Goal: Task Accomplishment & Management: Complete application form

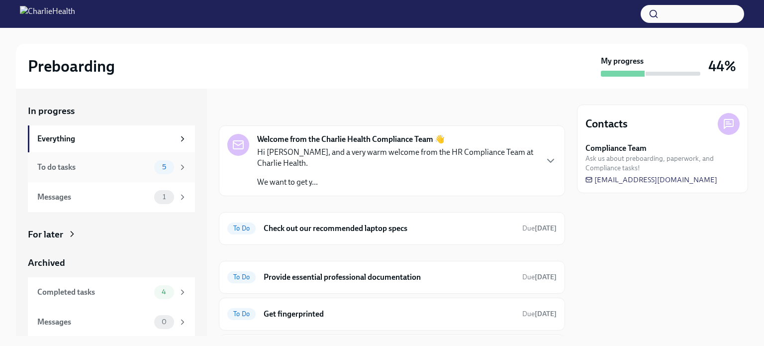
click at [58, 171] on div "To do tasks" at bounding box center [93, 167] width 113 height 11
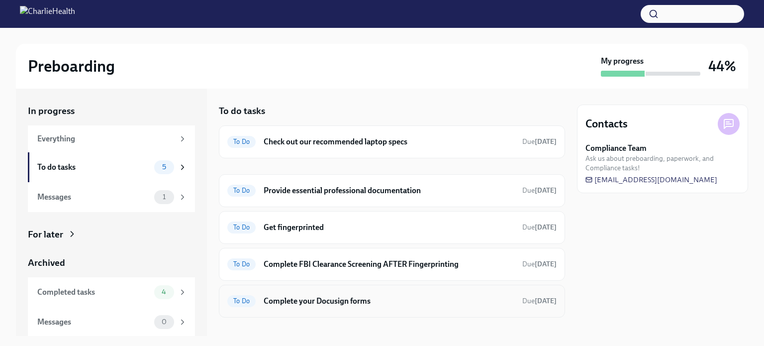
click at [294, 300] on h6 "Complete your Docusign forms" at bounding box center [388, 300] width 251 height 11
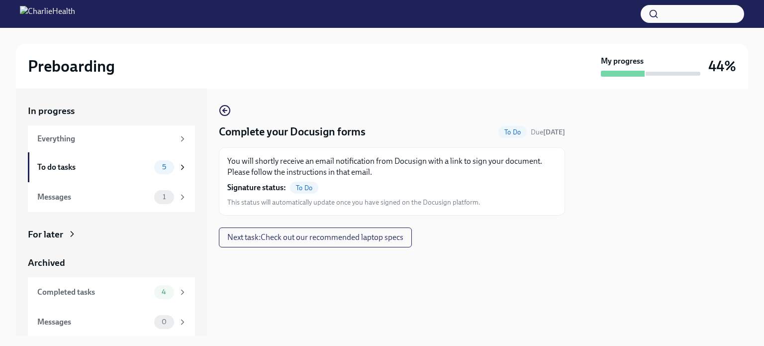
click at [504, 135] on span "To Do" at bounding box center [512, 131] width 28 height 7
click at [320, 195] on div "You will shortly receive an email notification from Docusign with a link to sig…" at bounding box center [391, 181] width 329 height 51
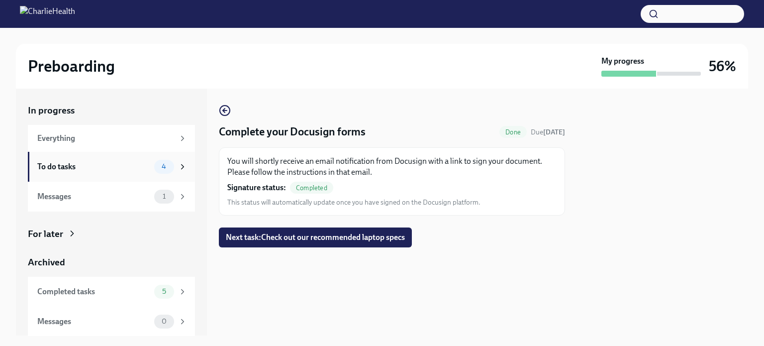
click at [56, 165] on div "To do tasks" at bounding box center [93, 166] width 113 height 11
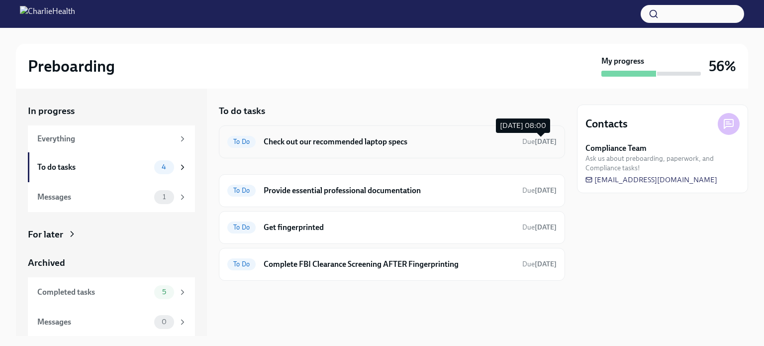
click at [553, 140] on strong "[DATE]" at bounding box center [545, 141] width 22 height 8
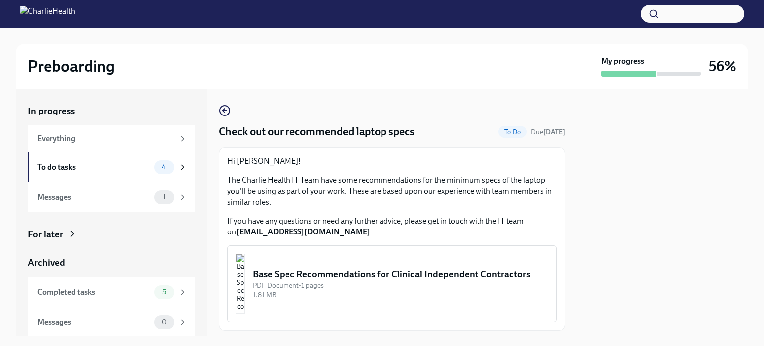
click at [315, 270] on div "Base Spec Recommendations for Clinical Independent Contractors" at bounding box center [400, 273] width 295 height 13
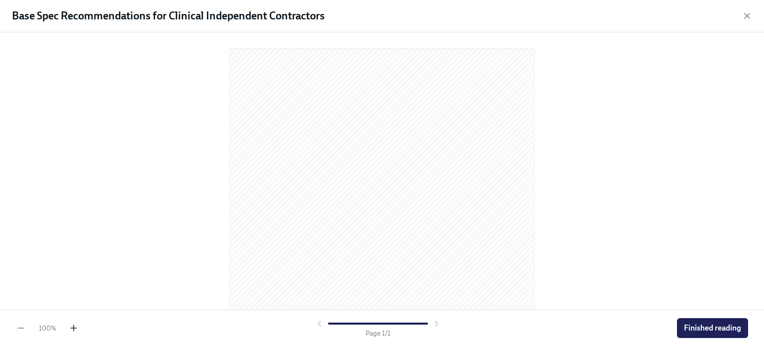
click at [76, 331] on icon "button" at bounding box center [74, 328] width 10 height 10
click at [76, 330] on icon "button" at bounding box center [74, 328] width 10 height 10
click at [723, 321] on button "Finished reading" at bounding box center [712, 328] width 71 height 20
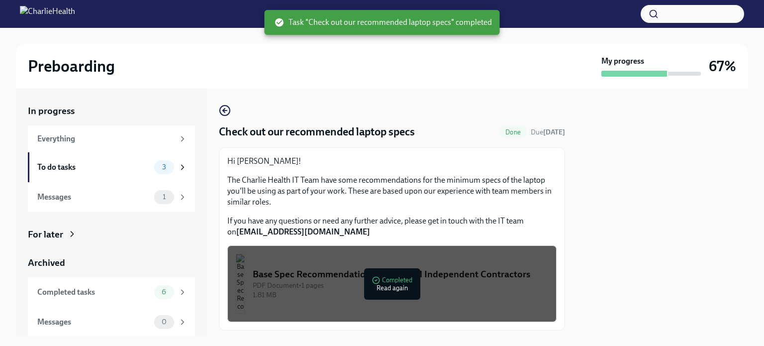
scroll to position [26, 0]
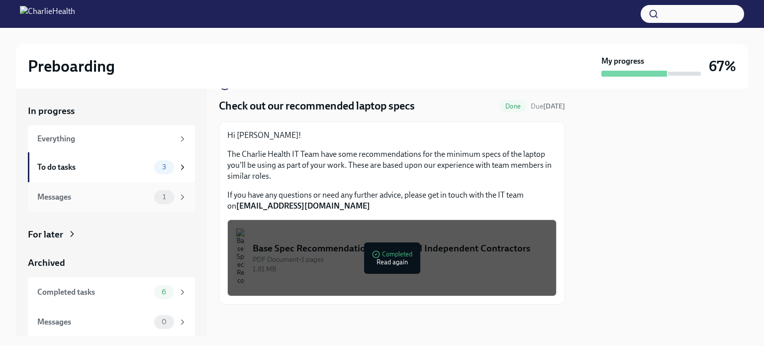
click at [35, 192] on div "Messages 1" at bounding box center [111, 197] width 167 height 30
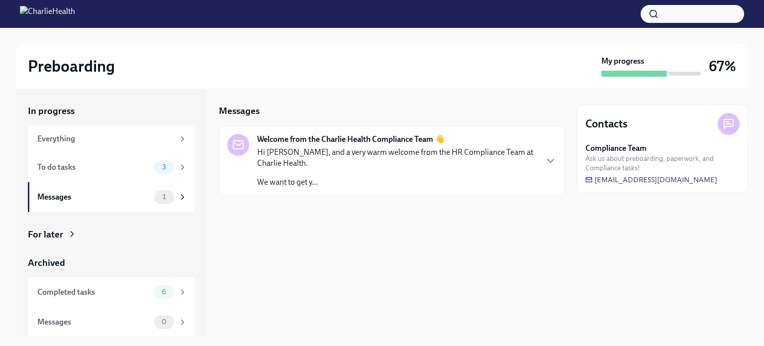
click at [510, 155] on p "Hi [PERSON_NAME], and a very warm welcome from the HR Compliance Team at Charli…" at bounding box center [396, 158] width 279 height 22
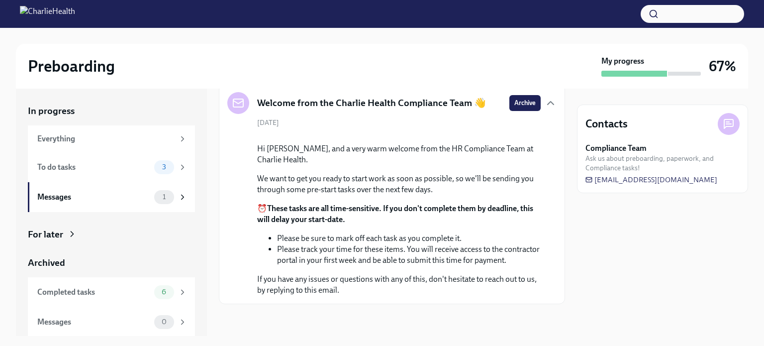
scroll to position [131, 0]
click at [168, 165] on div "3" at bounding box center [170, 167] width 33 height 14
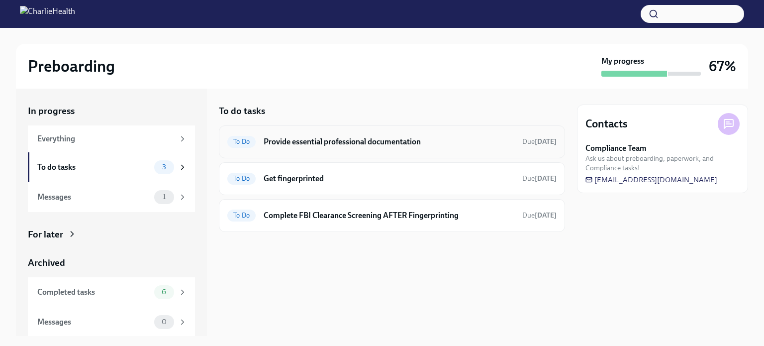
click at [350, 140] on h6 "Provide essential professional documentation" at bounding box center [388, 141] width 251 height 11
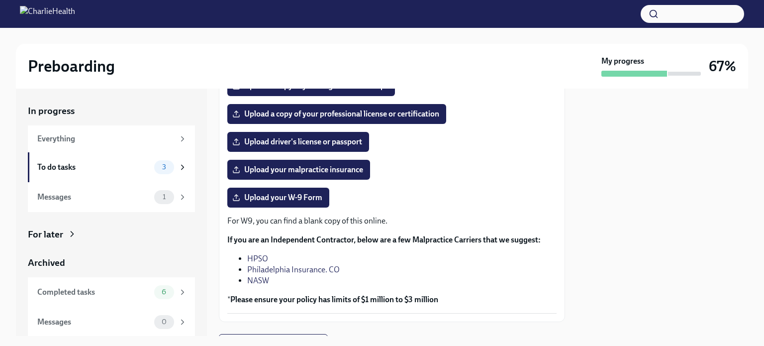
scroll to position [244, 0]
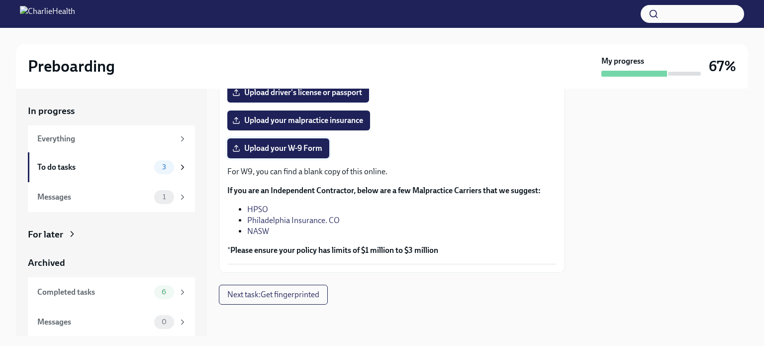
click at [263, 155] on label "Upload your W-9 Form" at bounding box center [278, 148] width 102 height 20
click at [0, 0] on input "Upload your W-9 Form" at bounding box center [0, 0] width 0 height 0
click at [626, 180] on div at bounding box center [662, 211] width 171 height 247
click at [258, 155] on label "Upload your W-9 Form" at bounding box center [278, 148] width 102 height 20
click at [0, 0] on input "Upload your W-9 Form" at bounding box center [0, 0] width 0 height 0
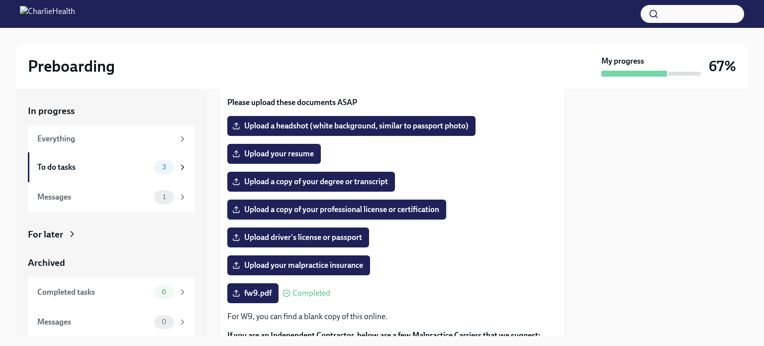
scroll to position [86, 0]
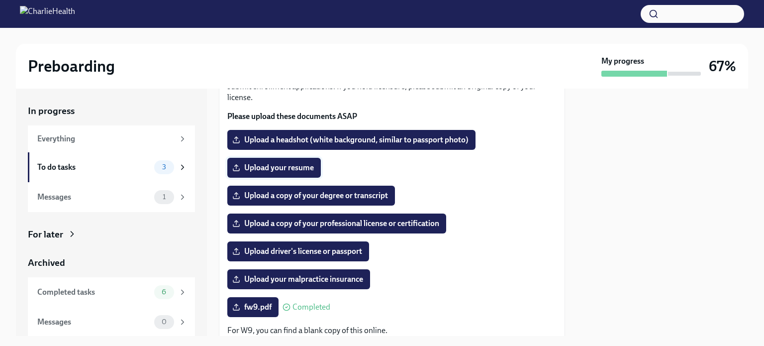
click at [256, 169] on span "Upload your resume" at bounding box center [274, 168] width 80 height 10
click at [0, 0] on input "Upload your resume" at bounding box center [0, 0] width 0 height 0
click at [272, 194] on span "Upload a copy of your degree or transcript" at bounding box center [311, 195] width 154 height 10
click at [0, 0] on input "Upload a copy of your degree or transcript" at bounding box center [0, 0] width 0 height 0
click at [533, 159] on div "CLR MSW THR 2025.pdf Completed" at bounding box center [391, 168] width 329 height 20
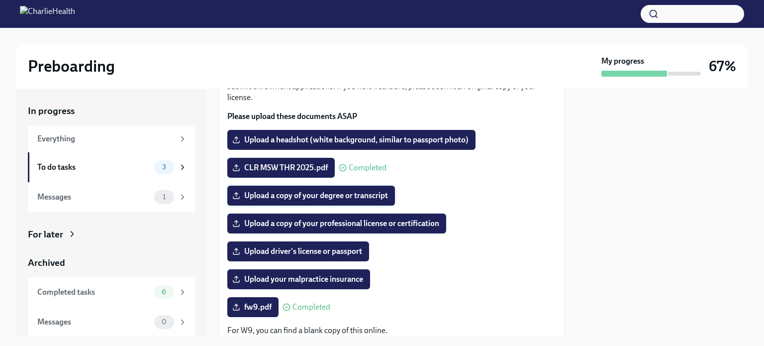
click at [299, 198] on span "Upload a copy of your degree or transcript" at bounding box center [311, 195] width 154 height 10
click at [0, 0] on input "Upload a copy of your degree or transcript" at bounding box center [0, 0] width 0 height 0
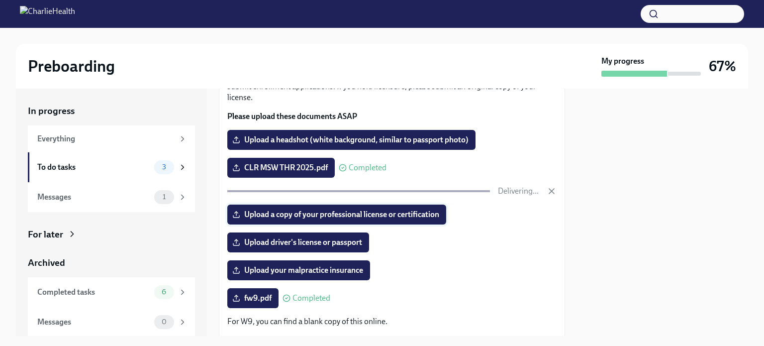
click at [387, 214] on span "Upload a copy of your professional license or certification" at bounding box center [336, 214] width 205 height 10
click at [0, 0] on input "Upload a copy of your professional license or certification" at bounding box center [0, 0] width 0 height 0
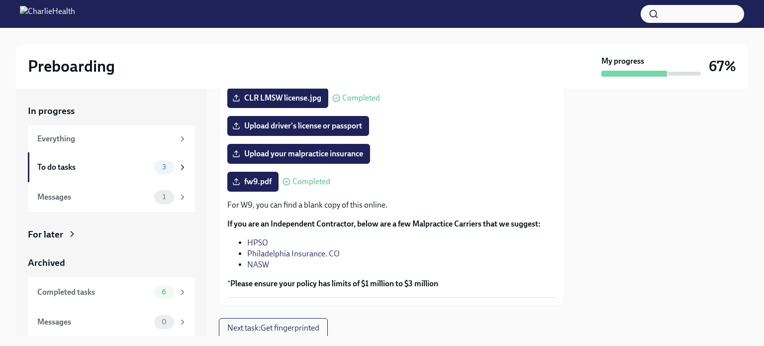
scroll to position [235, 0]
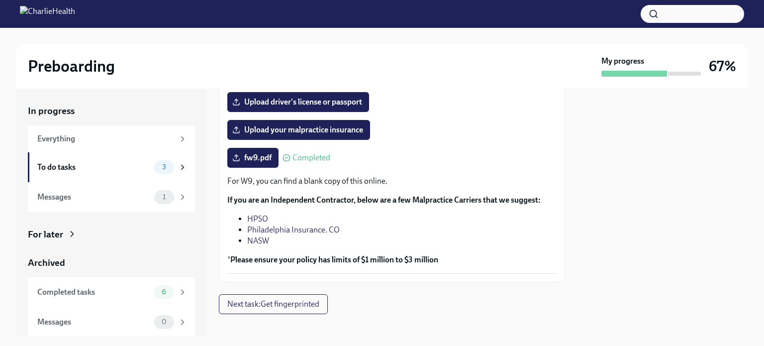
click at [763, 261] on div "Preboarding My progress 67% In progress Everything To do tasks 3 Messages 1 For…" at bounding box center [382, 182] width 764 height 308
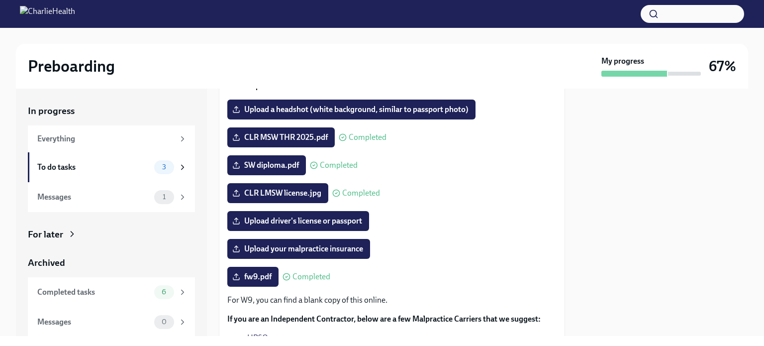
scroll to position [99, 0]
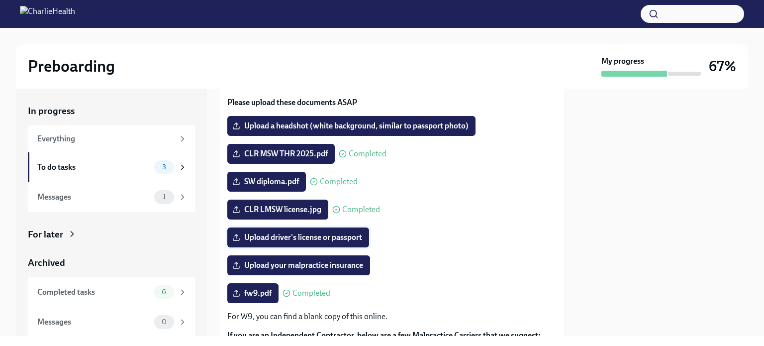
click at [279, 236] on span "Upload driver's license or passport" at bounding box center [298, 237] width 128 height 10
click at [0, 0] on input "Upload driver's license or passport" at bounding box center [0, 0] width 0 height 0
click at [272, 235] on span "CLR DL 2025.jpg" at bounding box center [268, 237] width 69 height 10
click at [0, 0] on input "CLR DL 2025.jpg" at bounding box center [0, 0] width 0 height 0
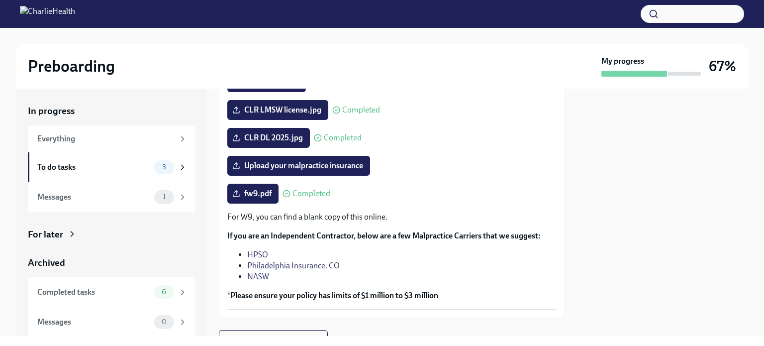
scroll to position [244, 0]
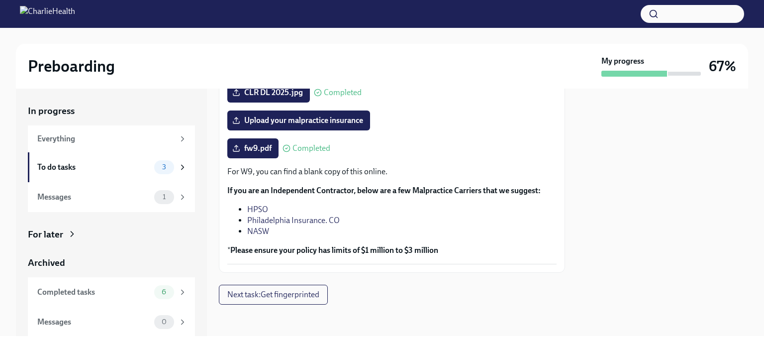
click at [257, 208] on link "HPSO" at bounding box center [257, 208] width 21 height 9
click at [304, 222] on link "Philadelphia Insurance. CO" at bounding box center [293, 219] width 92 height 9
click at [255, 232] on link "NASW" at bounding box center [258, 230] width 22 height 9
click at [328, 221] on link "Philadelphia Insurance. CO" at bounding box center [293, 219] width 92 height 9
click at [268, 123] on span "Upload your malpractice insurance" at bounding box center [298, 120] width 129 height 10
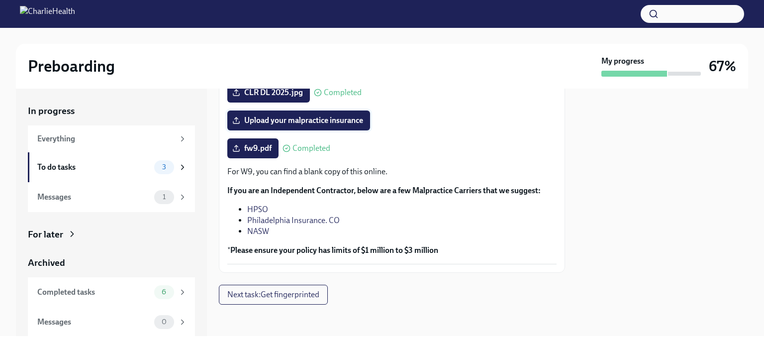
click at [0, 0] on input "Upload your malpractice insurance" at bounding box center [0, 0] width 0 height 0
click at [120, 51] on div "Preboarding My progress 67%" at bounding box center [382, 66] width 732 height 45
click at [264, 295] on span "Next task : Get fingerprinted" at bounding box center [273, 294] width 92 height 10
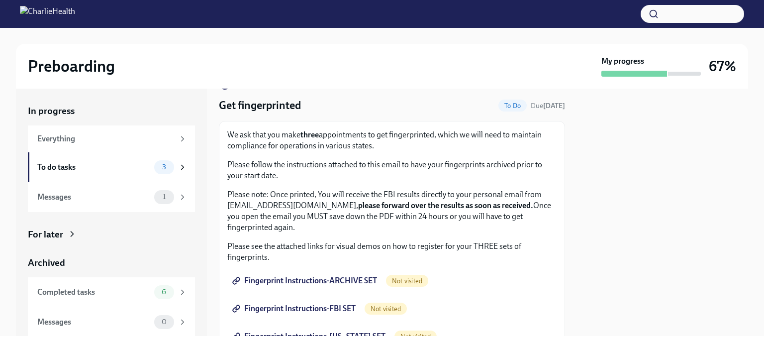
scroll to position [149, 0]
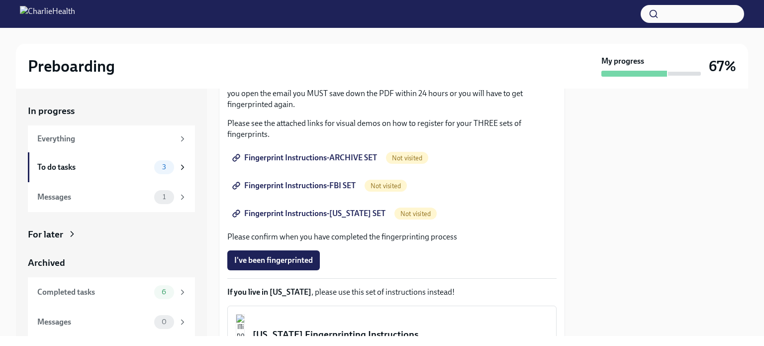
click at [489, 120] on p "Please see the attached links for visual demos on how to register for your THRE…" at bounding box center [391, 129] width 329 height 22
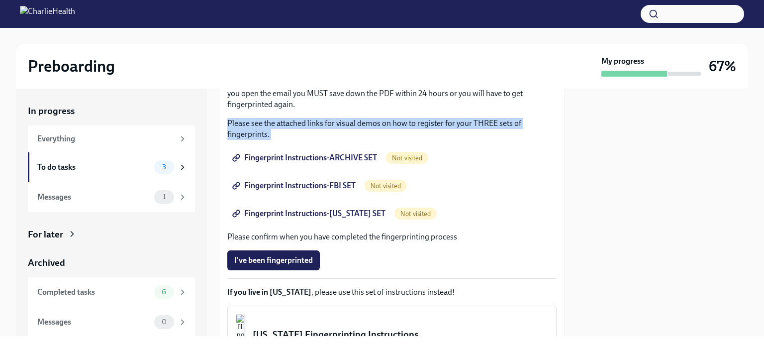
click at [489, 120] on p "Please see the attached links for visual demos on how to register for your THRE…" at bounding box center [391, 129] width 329 height 22
click at [626, 282] on div at bounding box center [662, 211] width 171 height 247
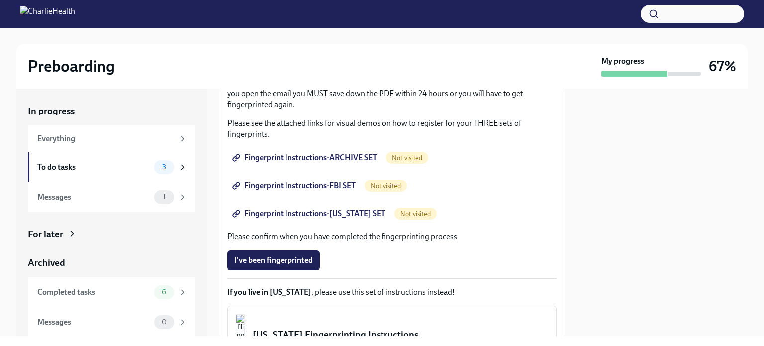
click at [626, 282] on div at bounding box center [662, 211] width 171 height 247
click at [49, 196] on div "Messages" at bounding box center [93, 196] width 113 height 11
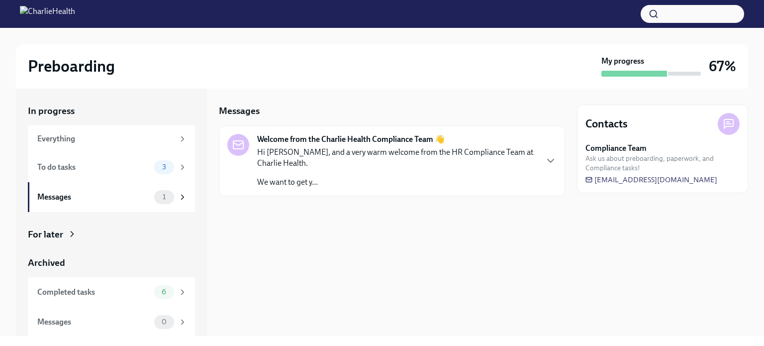
click at [542, 163] on div "Welcome from the Charlie Health Compliance Team 👋 Hi Cherish, and a very warm w…" at bounding box center [391, 161] width 329 height 54
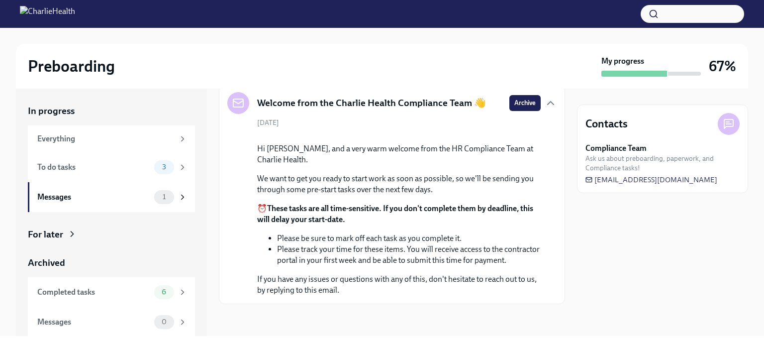
scroll to position [131, 0]
click at [47, 164] on div "To do tasks" at bounding box center [93, 167] width 113 height 11
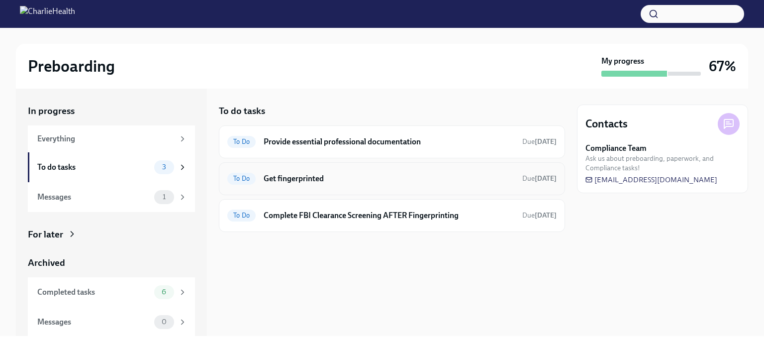
click at [274, 175] on h6 "Get fingerprinted" at bounding box center [388, 178] width 251 height 11
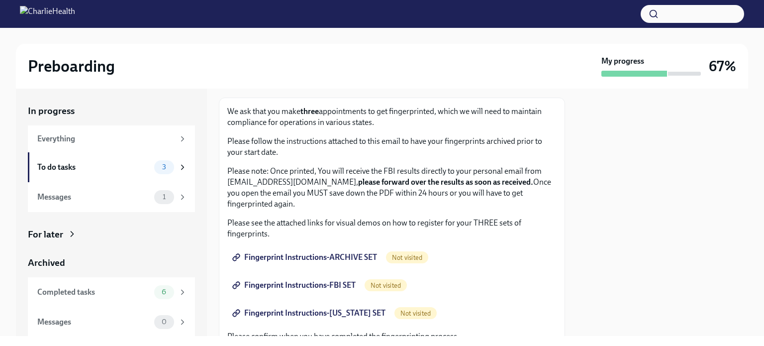
scroll to position [99, 0]
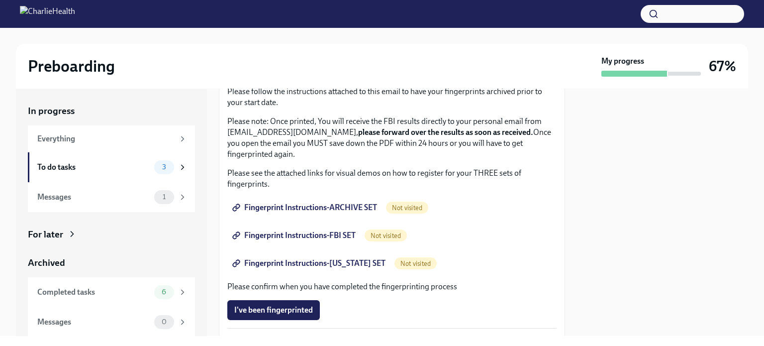
click at [354, 204] on span "Fingerprint Instructions-ARCHIVE SET" at bounding box center [305, 207] width 143 height 10
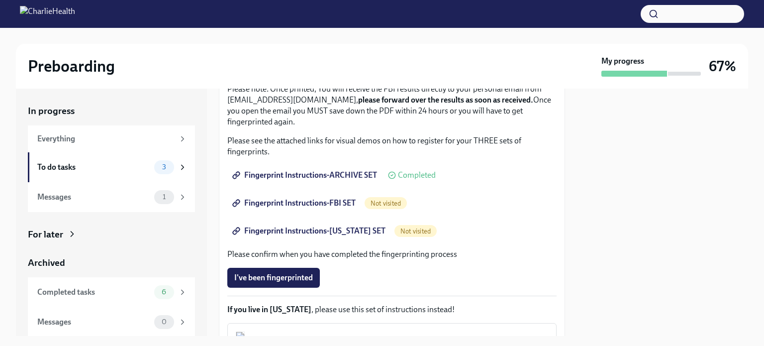
scroll to position [149, 0]
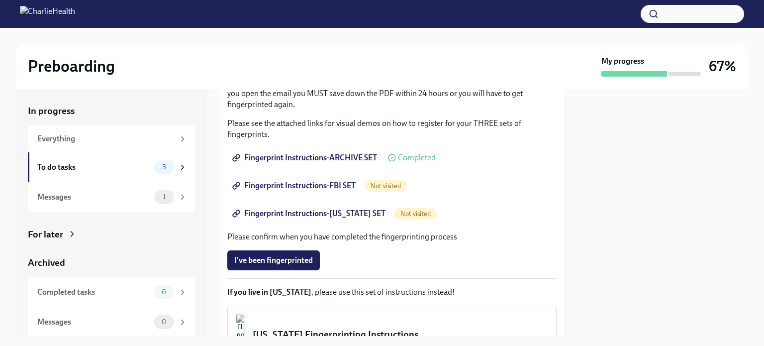
click at [273, 180] on span "Fingerprint Instructions-FBI SET" at bounding box center [294, 185] width 121 height 10
click at [280, 210] on span "Fingerprint Instructions-FLORIDA SET" at bounding box center [309, 213] width 151 height 10
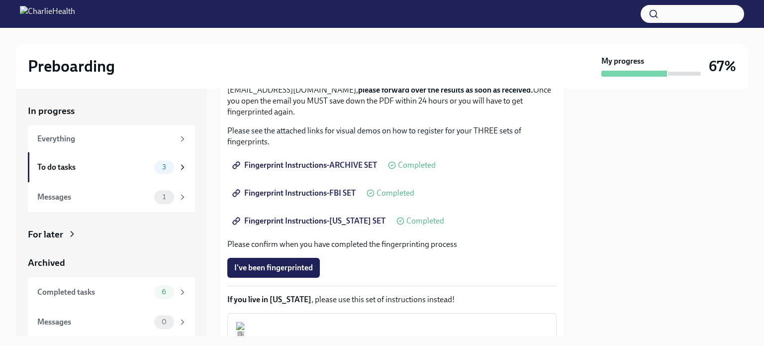
scroll to position [0, 0]
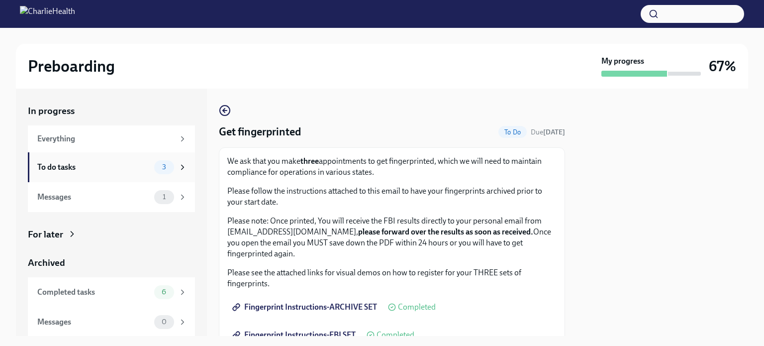
click at [40, 167] on div "To do tasks" at bounding box center [93, 167] width 113 height 11
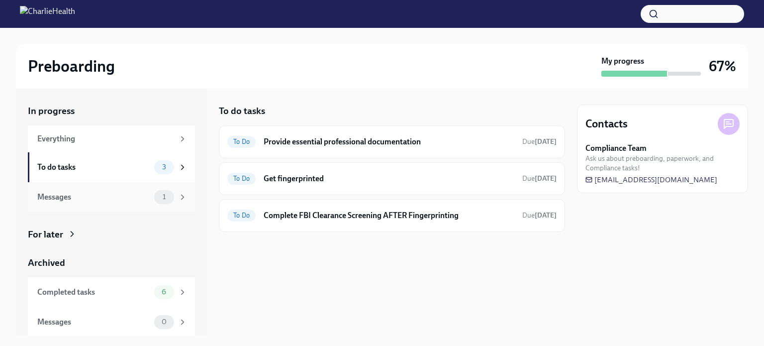
scroll to position [0, 0]
click at [420, 142] on h6 "Provide essential professional documentation" at bounding box center [388, 141] width 251 height 11
